Goal: Task Accomplishment & Management: Manage account settings

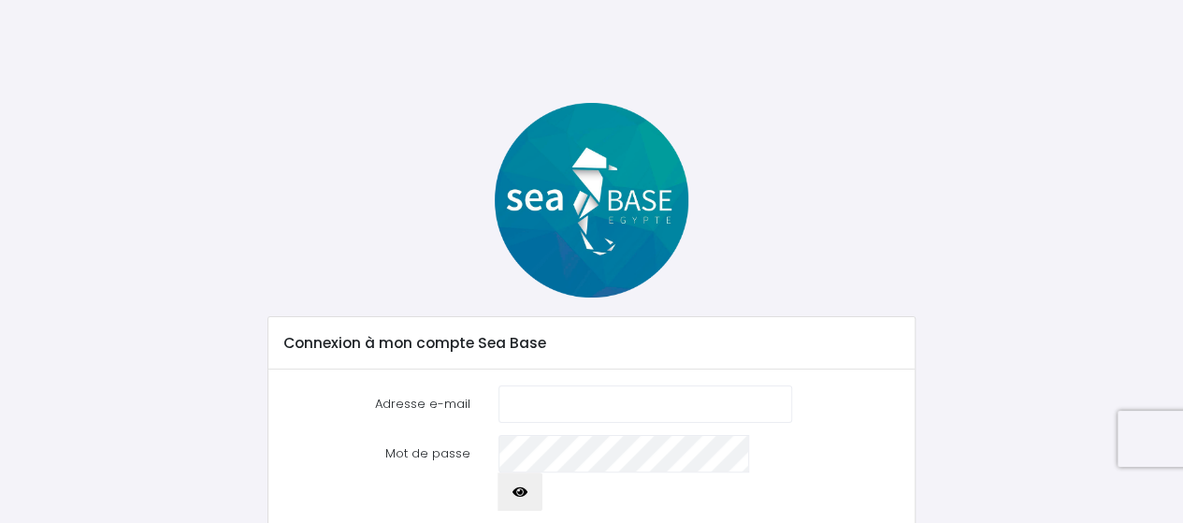
click at [544, 409] on input "Adresse e-mail" at bounding box center [646, 403] width 294 height 37
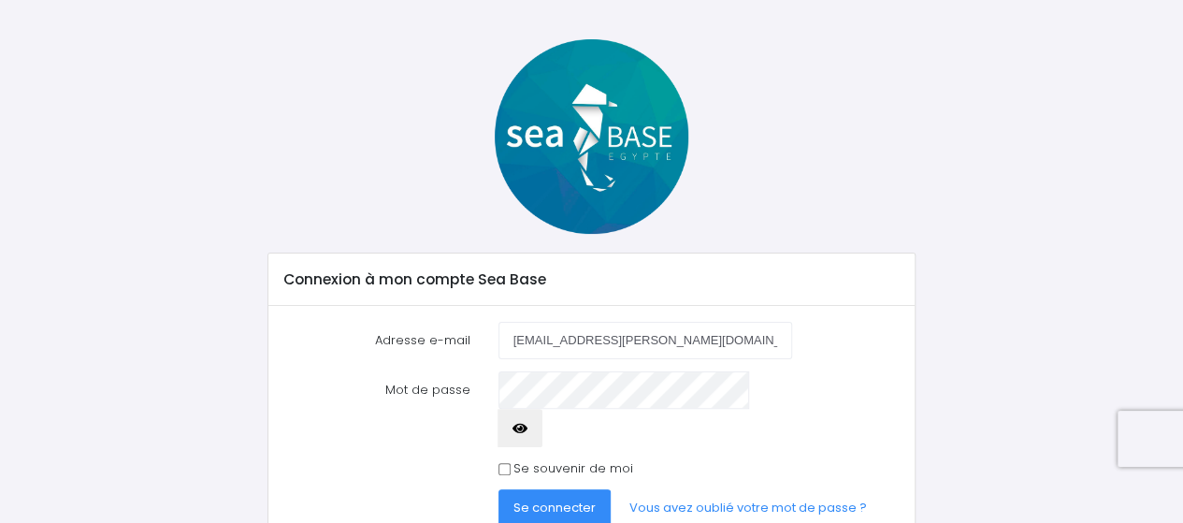
scroll to position [94, 0]
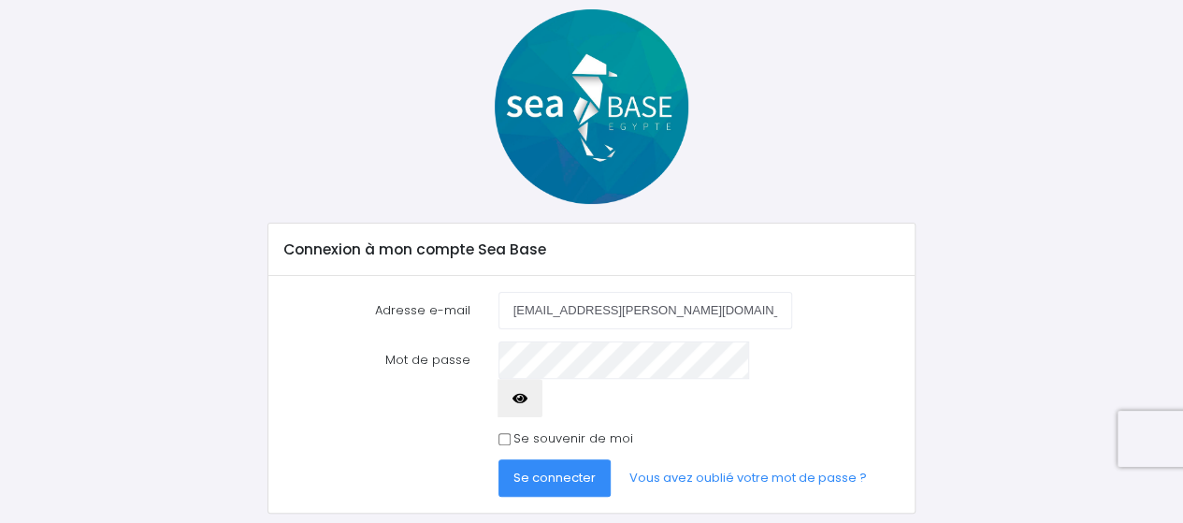
type input "ludovic.maurice@airbus.com"
click at [528, 399] on icon "button" at bounding box center [520, 399] width 15 height 0
click at [457, 372] on div "Mot de passe" at bounding box center [591, 379] width 645 height 76
click at [601, 429] on label "Se souvenir de moi" at bounding box center [574, 438] width 120 height 19
click at [511, 433] on input "Se souvenir de moi" at bounding box center [505, 439] width 12 height 12
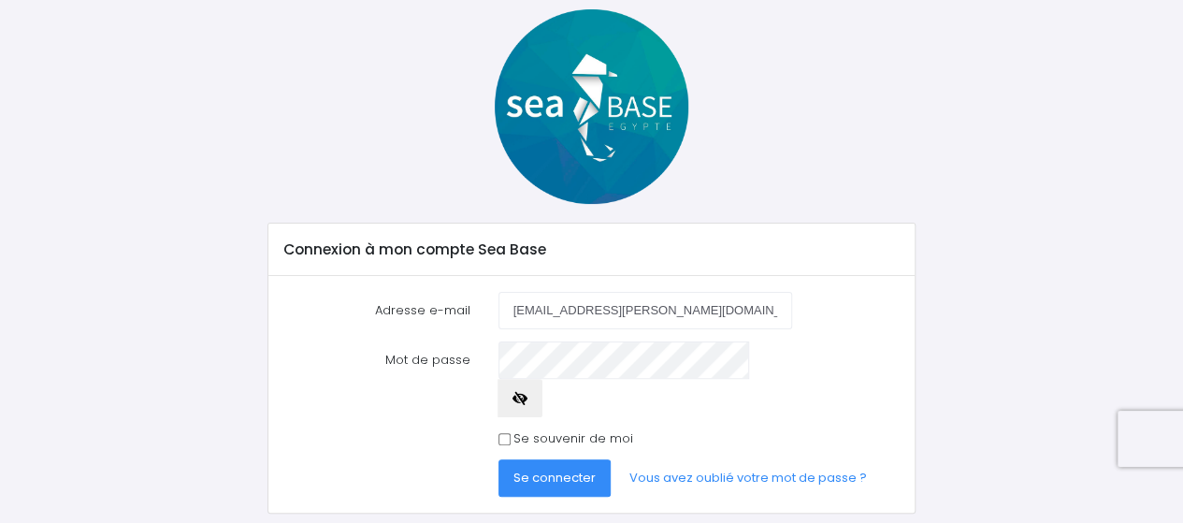
checkbox input "true"
click at [571, 469] on span "Se connecter" at bounding box center [555, 478] width 82 height 18
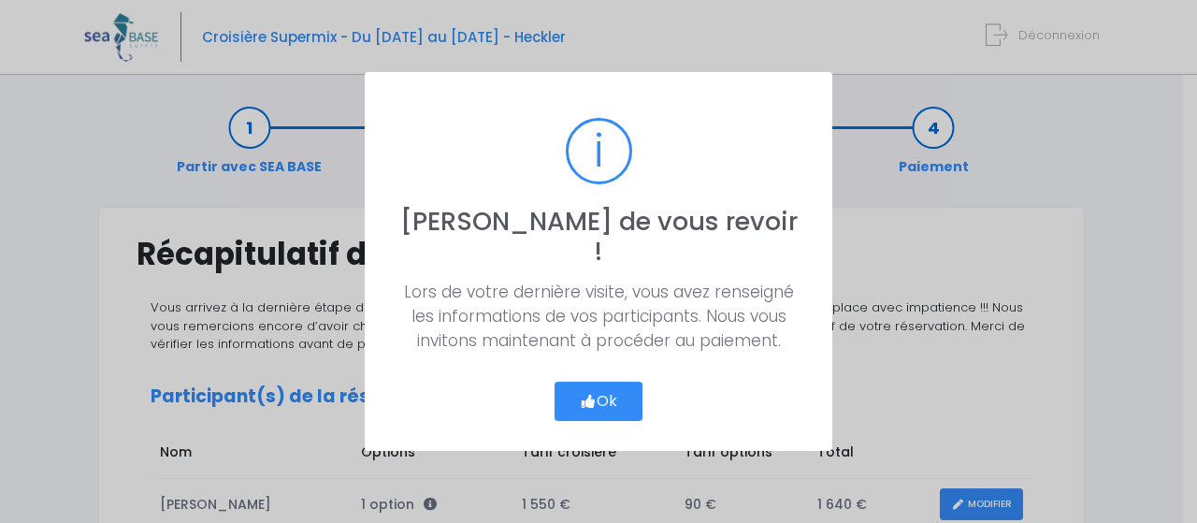
click at [618, 383] on button "Ok" at bounding box center [599, 401] width 88 height 39
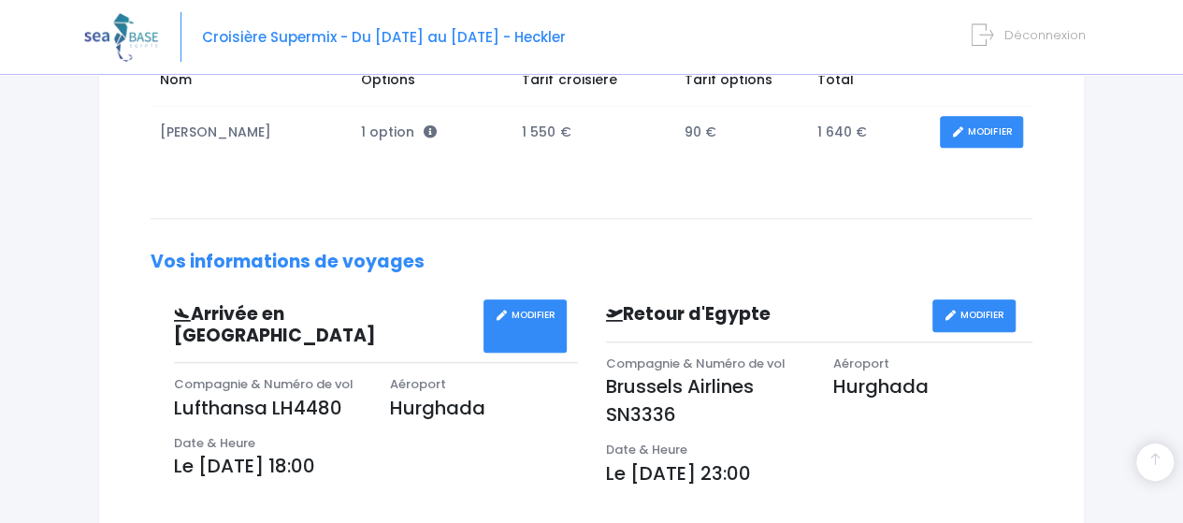
scroll to position [374, 0]
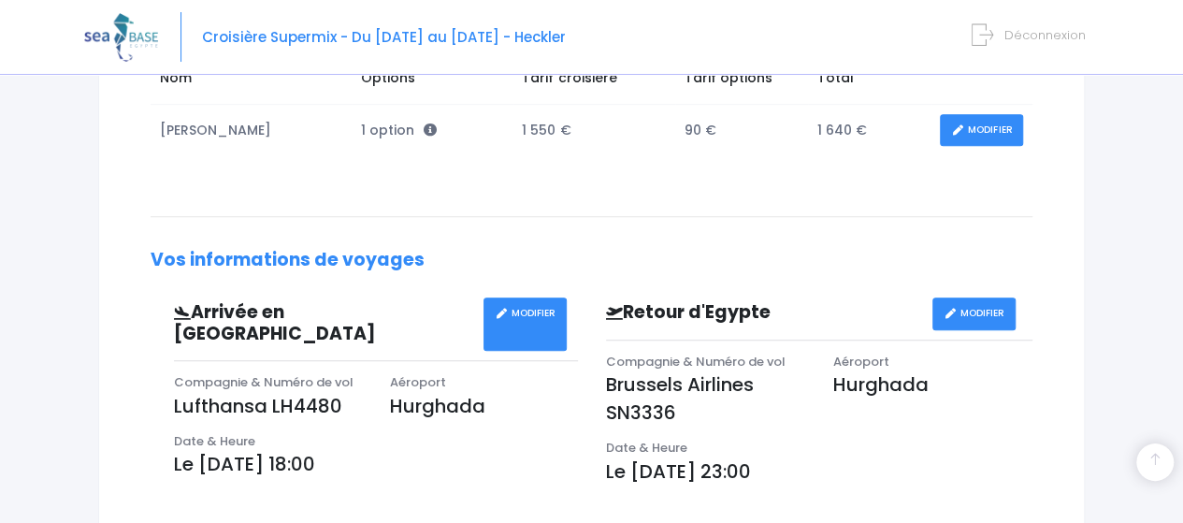
click at [969, 115] on link "MODIFIER" at bounding box center [981, 130] width 83 height 33
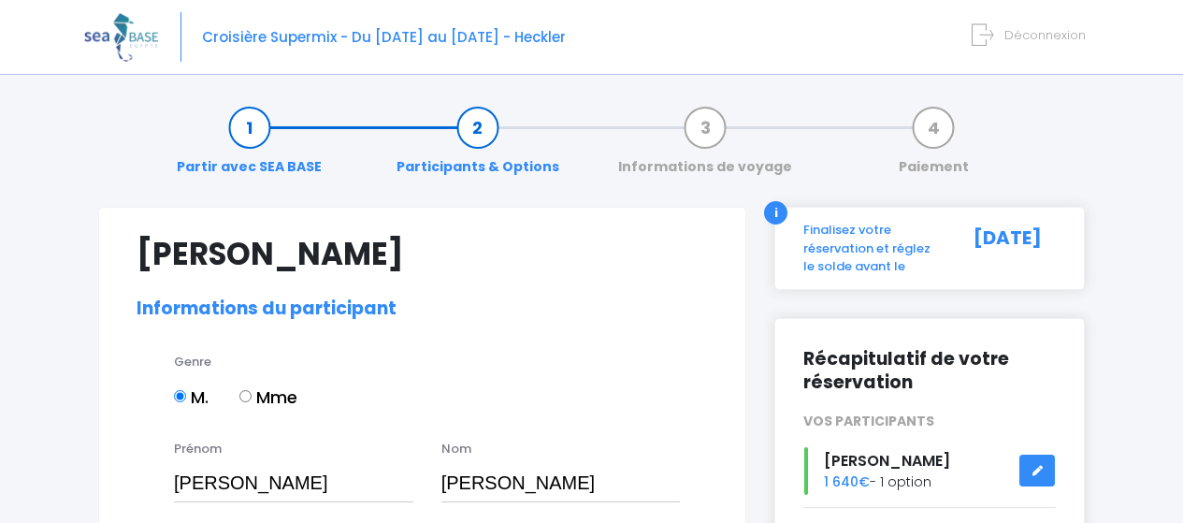
select select "N3"
select select "40/41"
select select "ML"
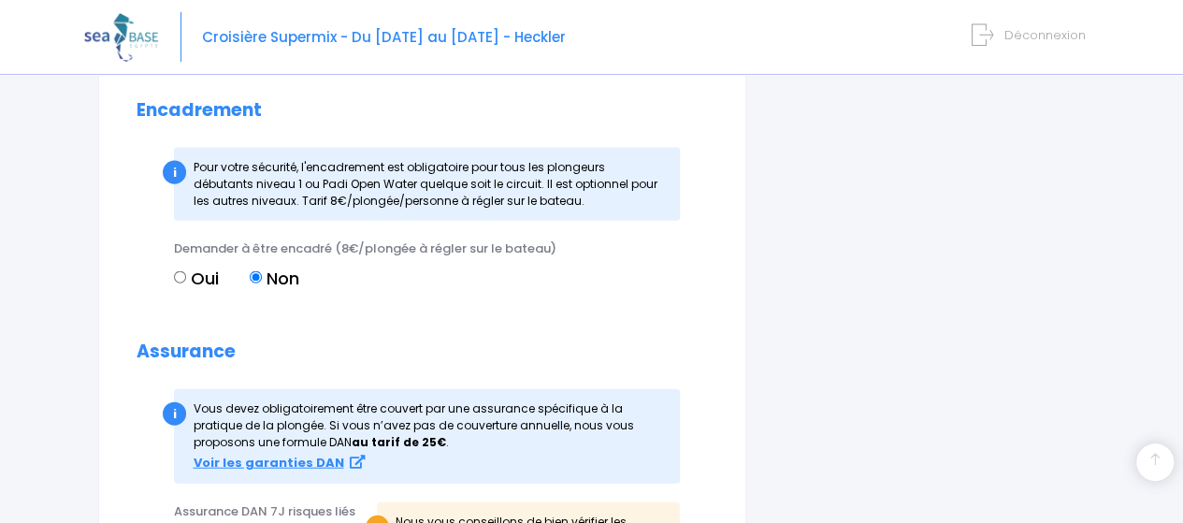
scroll to position [2152, 0]
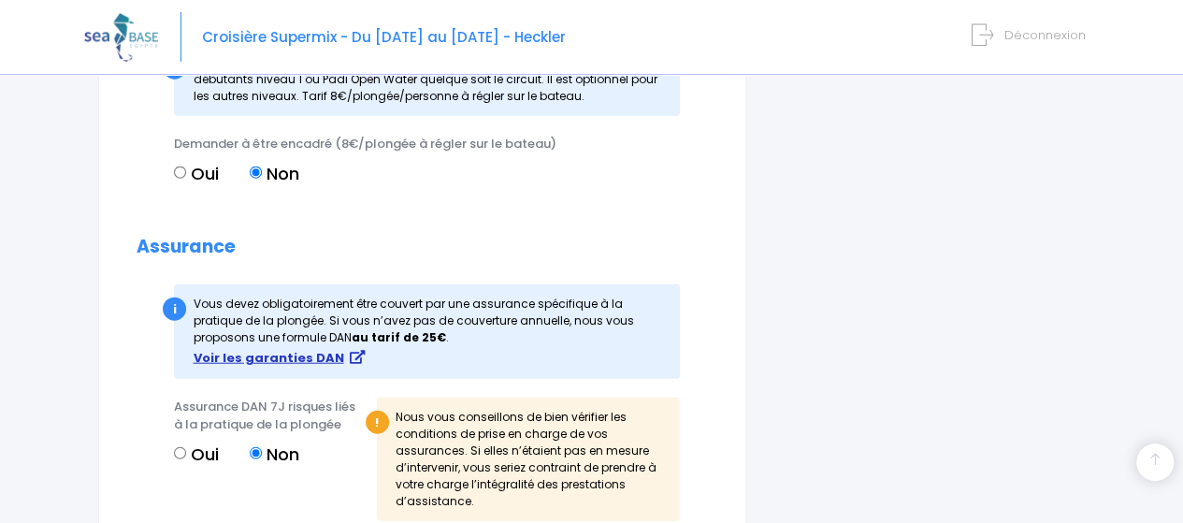
click at [281, 349] on strong "Voir les garanties DAN" at bounding box center [269, 358] width 151 height 18
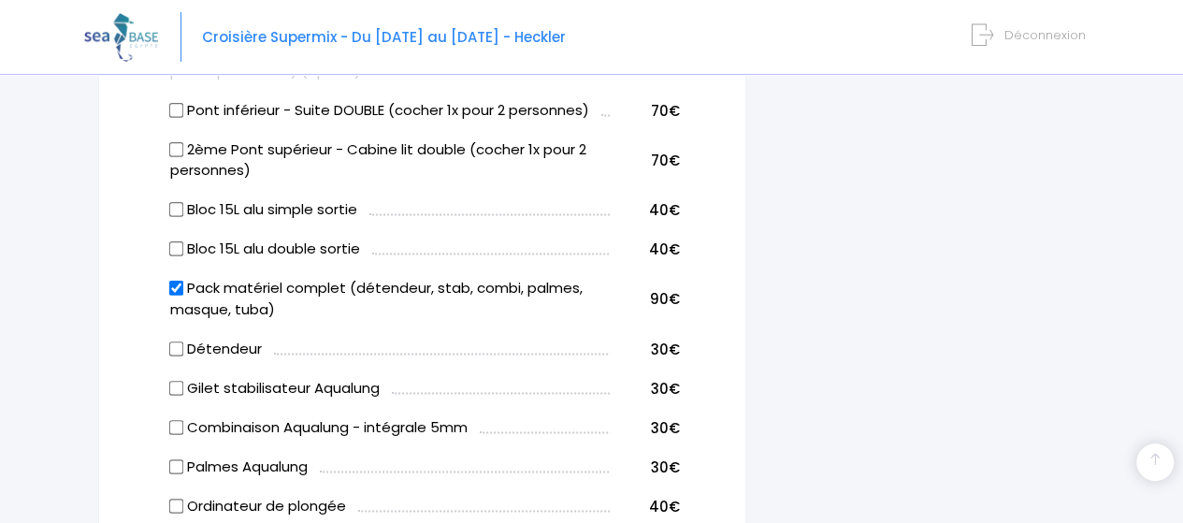
scroll to position [1300, 0]
